Goal: Feedback & Contribution: Submit feedback/report problem

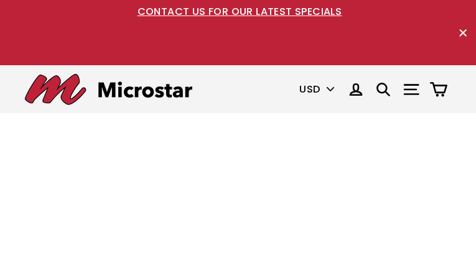
type input "KaZnWNLavq"
type input "[EMAIL_ADDRESS][DOMAIN_NAME]"
type input "6459766118"
